Goal: Information Seeking & Learning: Learn about a topic

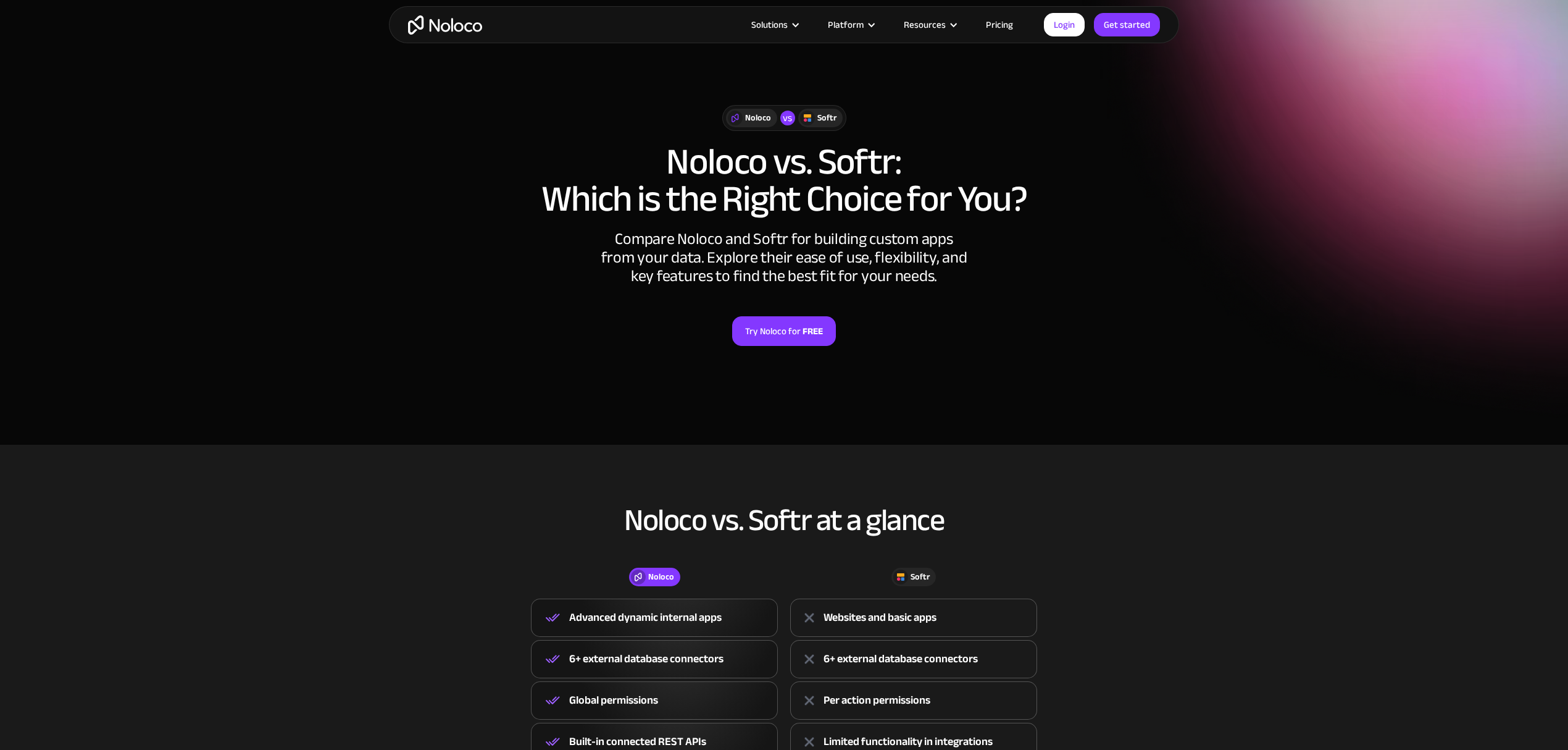
scroll to position [329, 0]
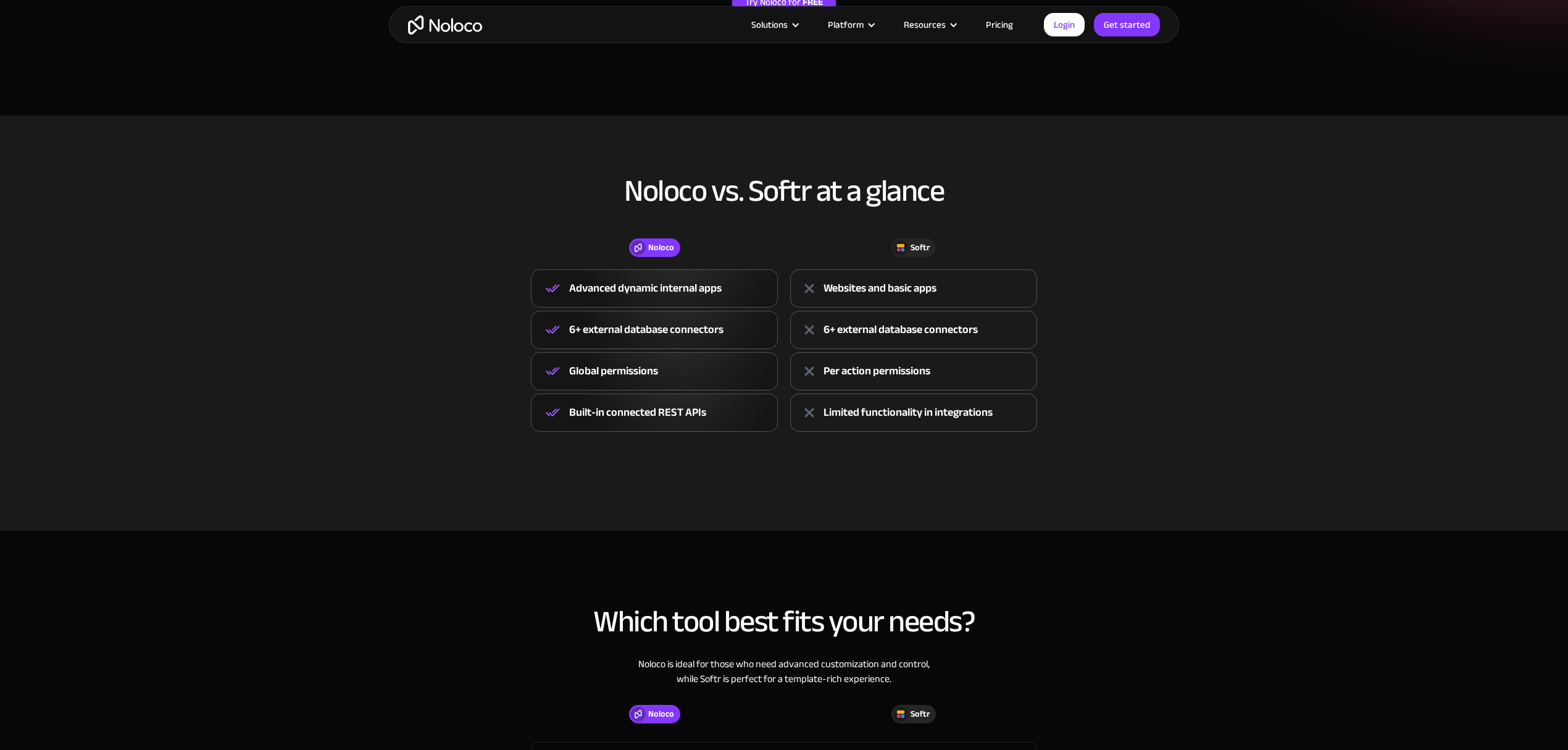
click at [948, 335] on div "6+ external database connectors" at bounding box center [901, 329] width 154 height 19
click at [923, 357] on div "Per action permissions" at bounding box center [914, 371] width 247 height 38
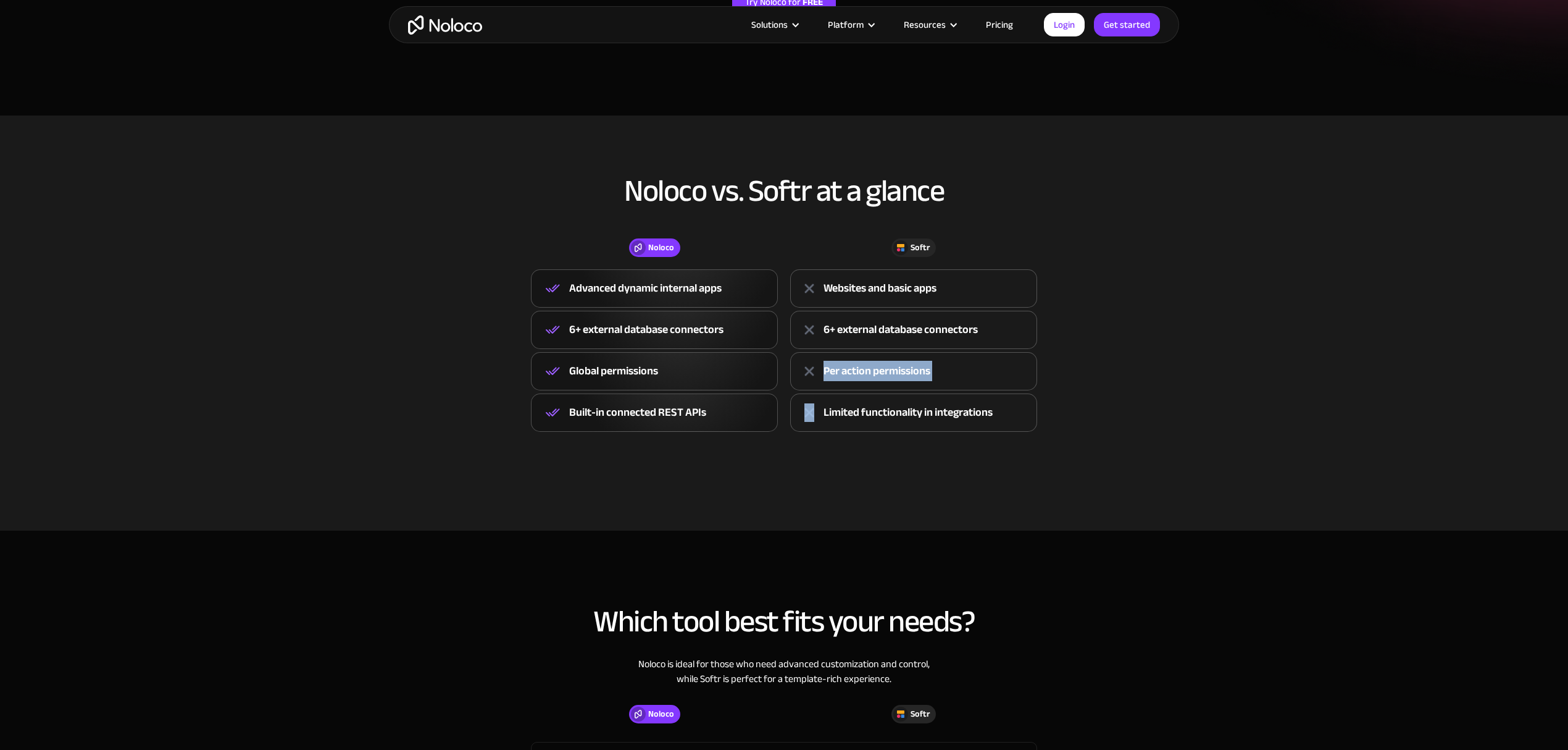
click at [923, 357] on div "Per action permissions" at bounding box center [914, 371] width 247 height 38
click at [1074, 378] on div "Noloco vs. Softr at a glance Noloco Softr Noloco Advanced dynamic internal apps…" at bounding box center [784, 315] width 790 height 307
drag, startPoint x: 1009, startPoint y: 40, endPoint x: 1015, endPoint y: 26, distance: 15.2
click at [1011, 34] on div "Solutions Use Cases Business Types Project Management Keep track of customers, …" at bounding box center [784, 25] width 790 height 37
click at [1015, 26] on link "Pricing" at bounding box center [999, 24] width 58 height 16
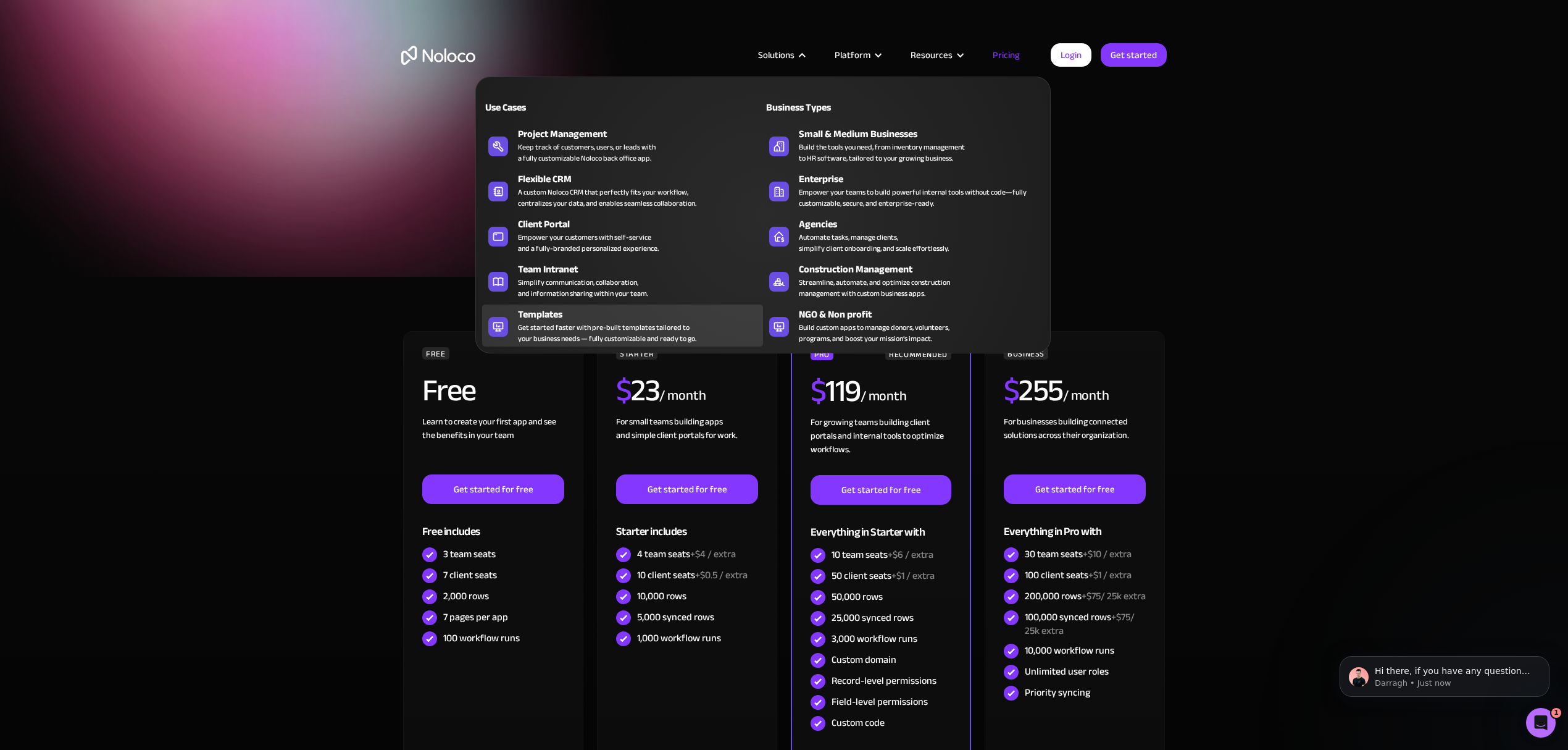
click at [682, 315] on div "Templates" at bounding box center [643, 314] width 250 height 15
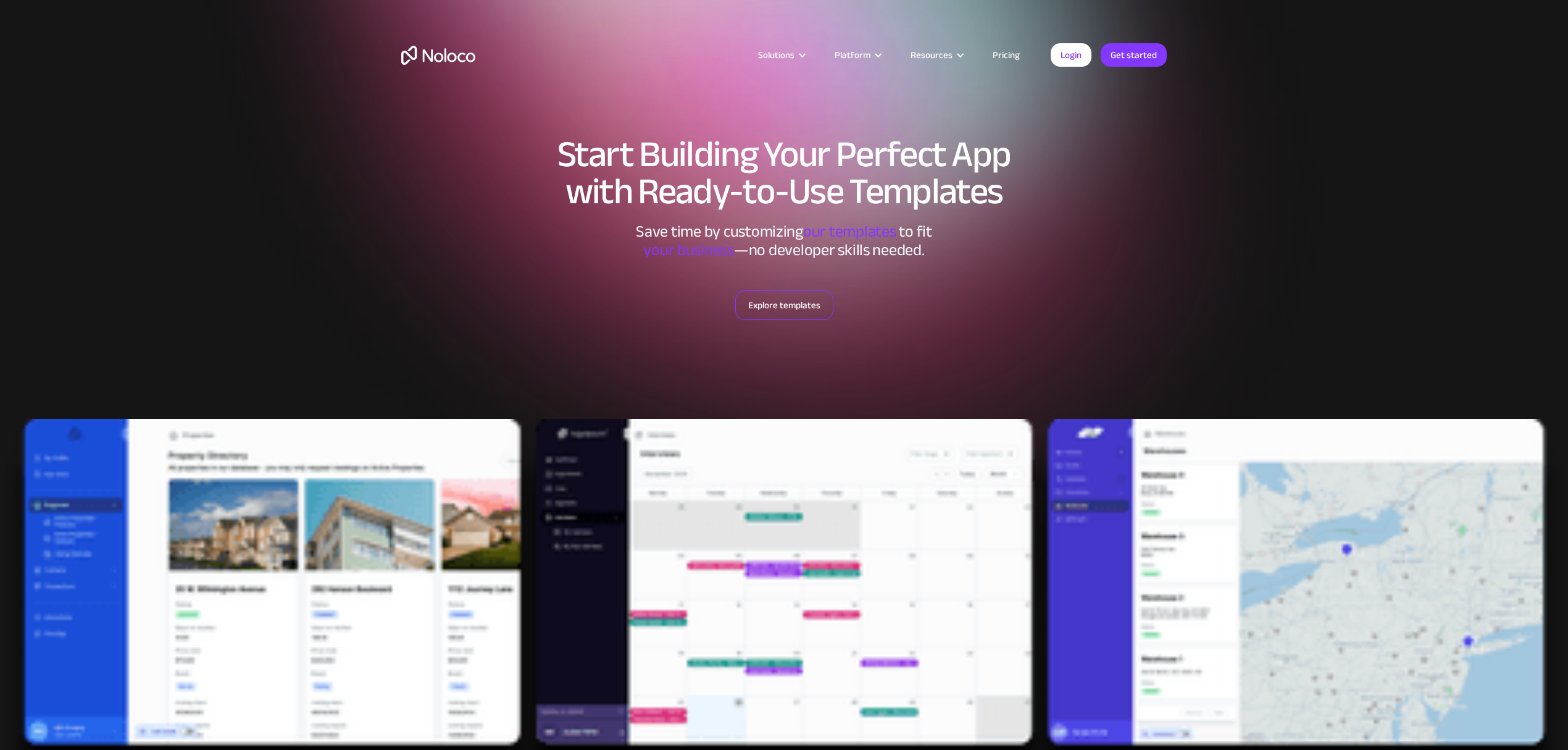
click at [769, 304] on link "Explore templates" at bounding box center [784, 305] width 98 height 30
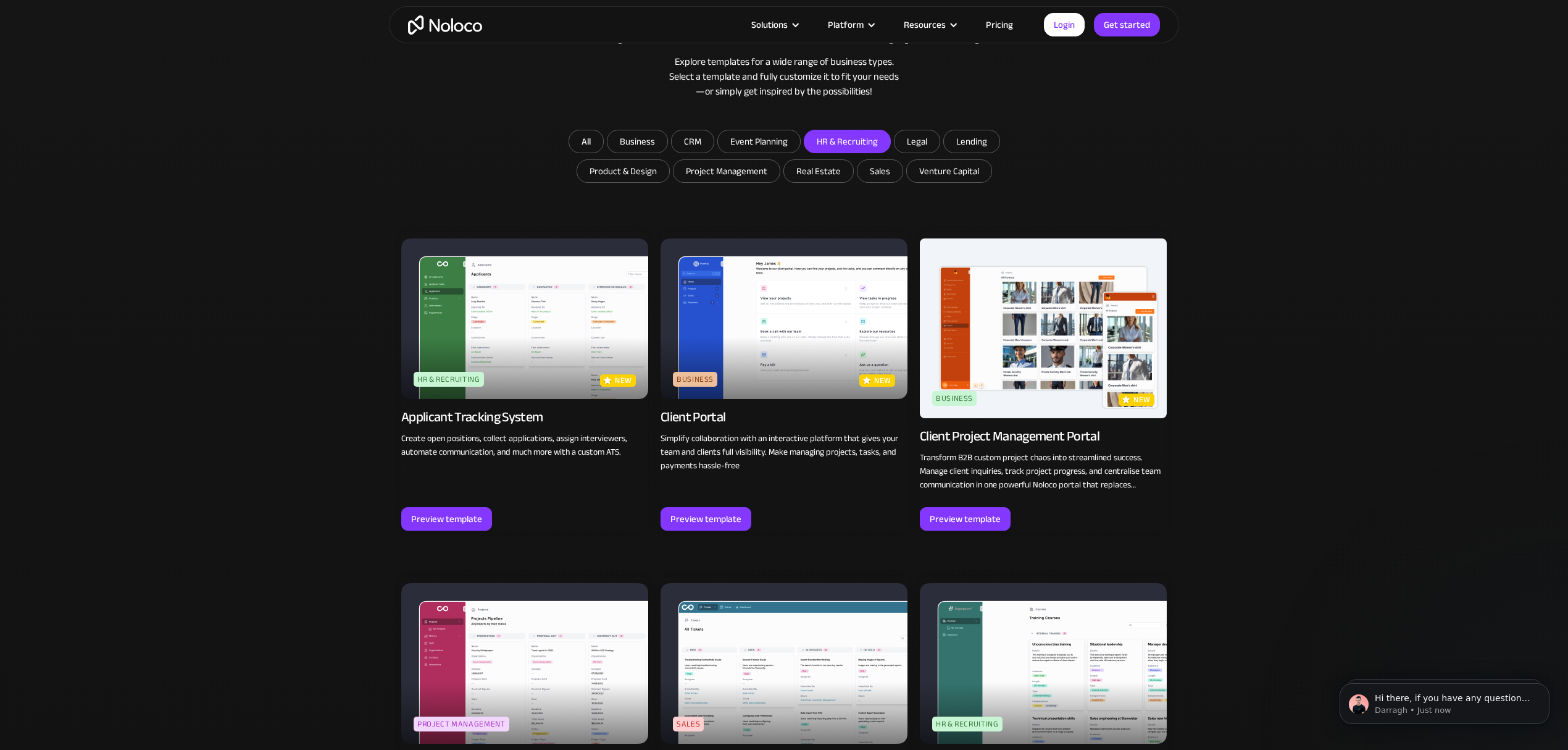
click at [844, 137] on input "HR & Recruiting" at bounding box center [847, 141] width 86 height 22
checkbox input "true"
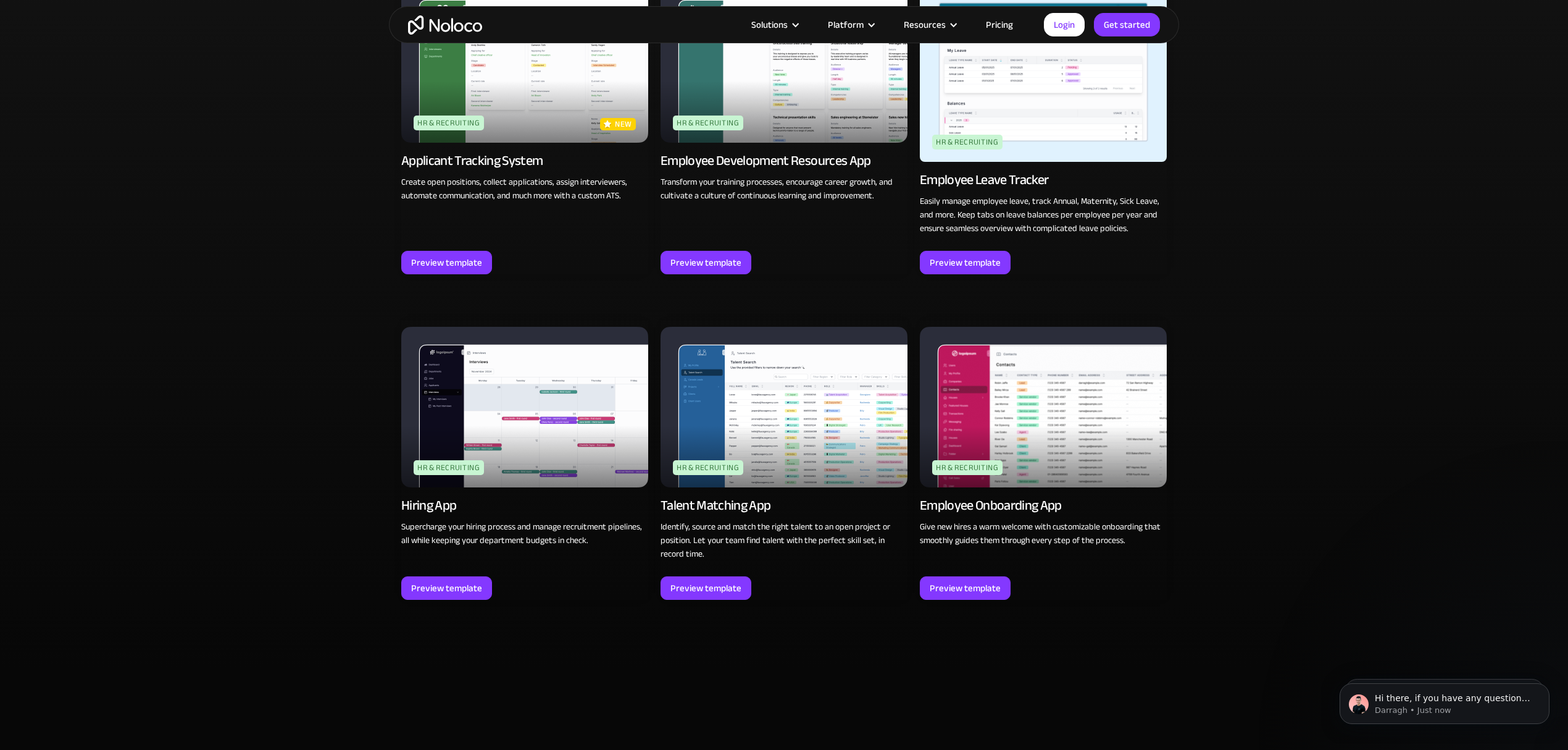
scroll to position [1080, 0]
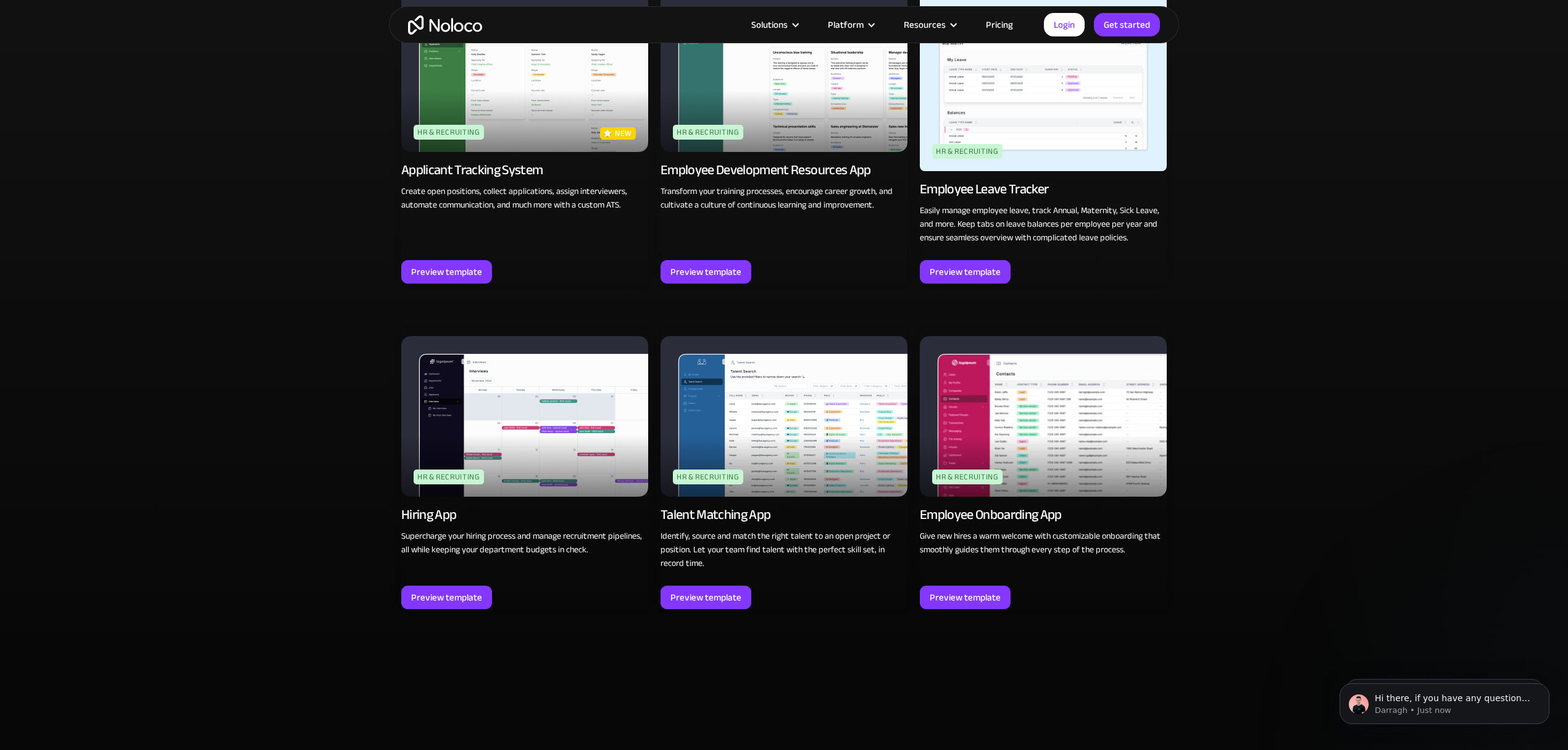
click at [1020, 429] on img at bounding box center [1043, 417] width 247 height 161
